Goal: Navigation & Orientation: Find specific page/section

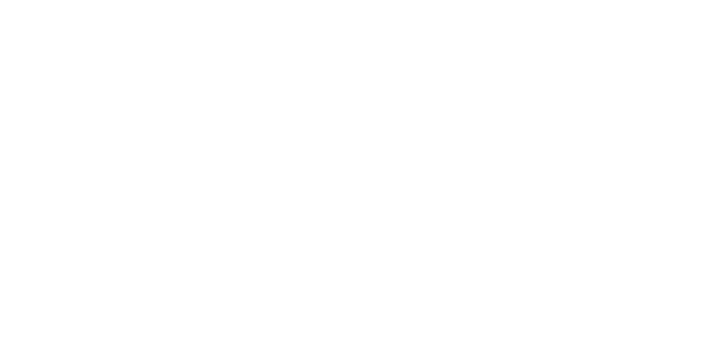
select select
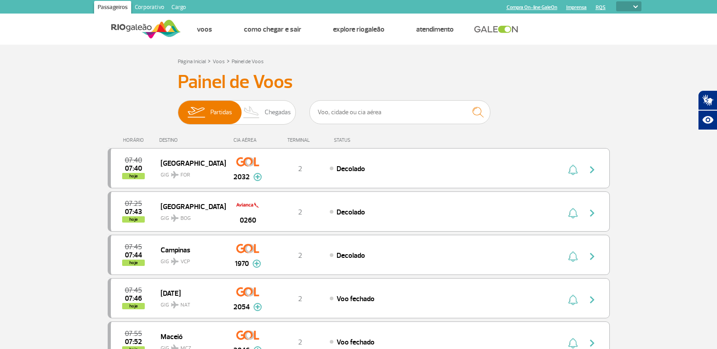
click at [156, 5] on link "Corporativo" at bounding box center [149, 8] width 37 height 14
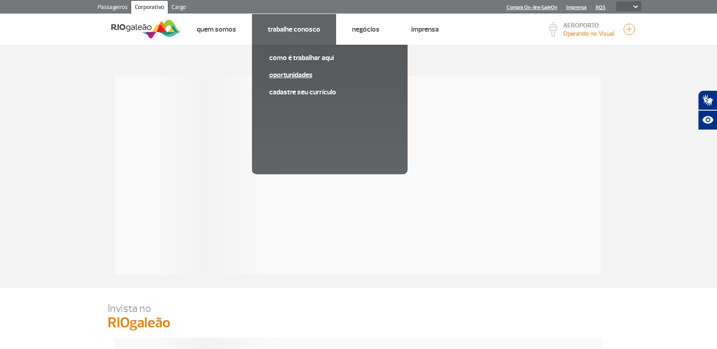
click at [299, 78] on link "Oportunidades" at bounding box center [329, 75] width 121 height 10
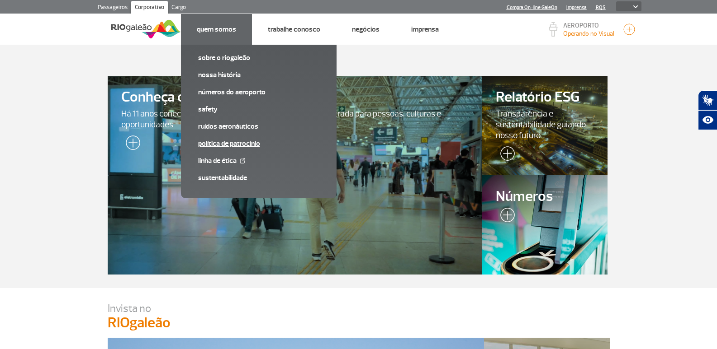
click at [243, 146] on link "Política de Patrocínio" at bounding box center [258, 144] width 121 height 10
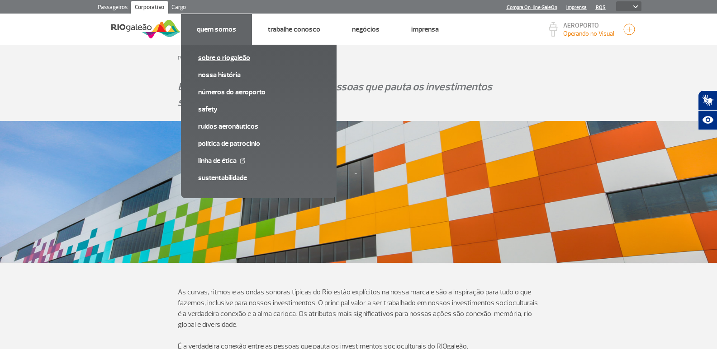
click at [230, 55] on link "Sobre o RIOgaleão" at bounding box center [258, 58] width 121 height 10
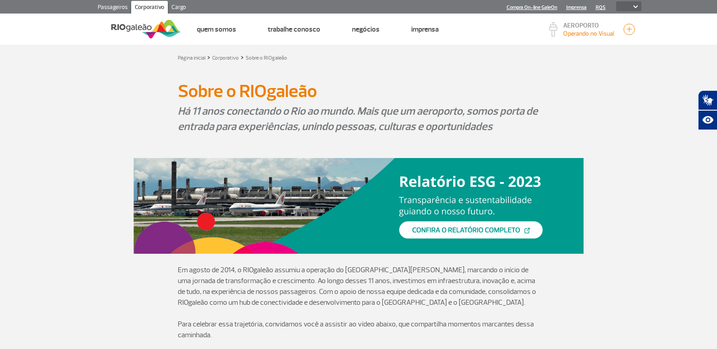
click at [111, 4] on link "Passageiros" at bounding box center [112, 8] width 37 height 14
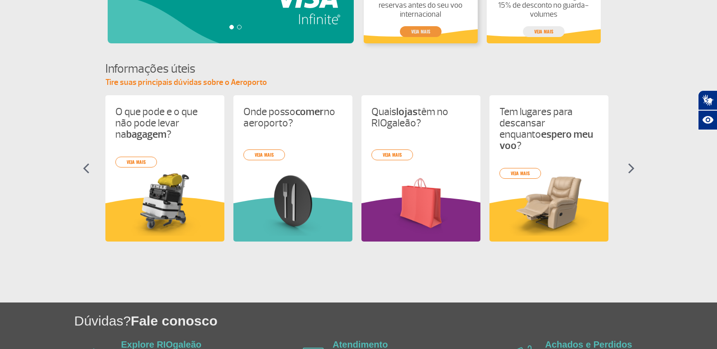
scroll to position [362, 0]
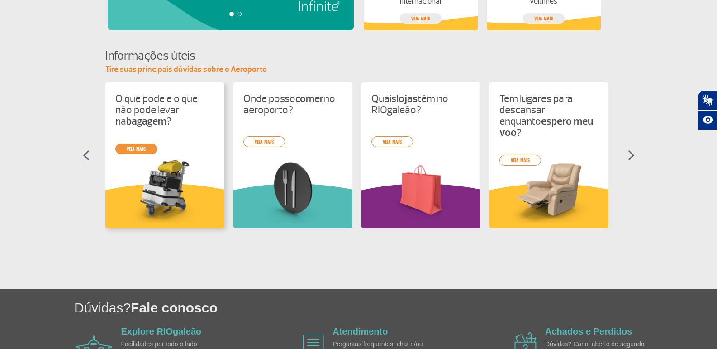
click at [118, 147] on link "veja mais" at bounding box center [136, 149] width 42 height 11
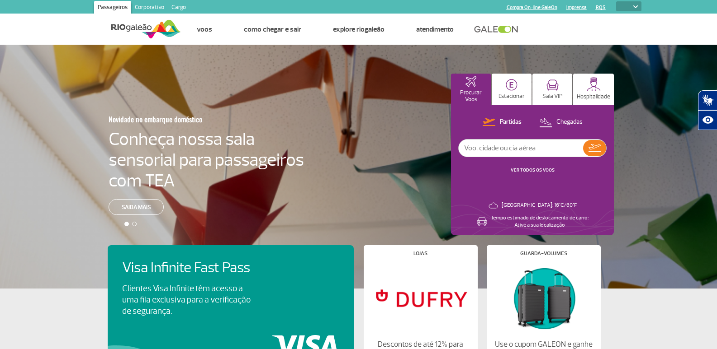
select select
